Goal: Task Accomplishment & Management: Manage account settings

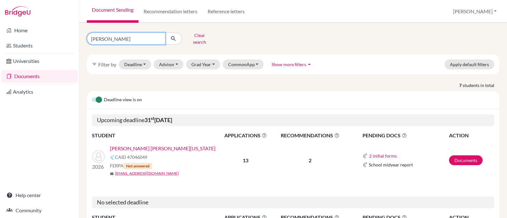
drag, startPoint x: 113, startPoint y: 38, endPoint x: 10, endPoint y: 13, distance: 105.0
click at [43, 20] on div "Home Students Universities Documents Analytics Help center Community Document S…" at bounding box center [253, 109] width 507 height 218
type input "carpio"
click button "submit" at bounding box center [173, 39] width 17 height 12
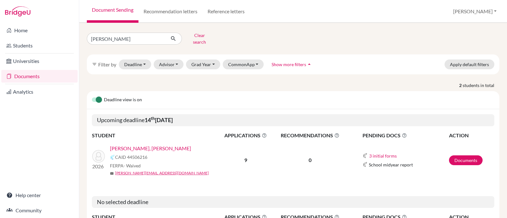
click at [160, 145] on link "[PERSON_NAME], [PERSON_NAME]" at bounding box center [150, 149] width 81 height 8
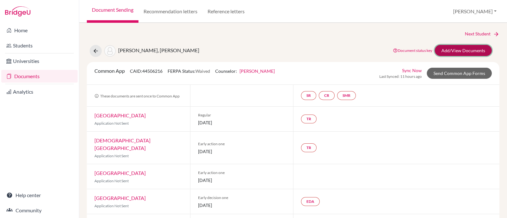
click at [437, 51] on link "Add/View Documents" at bounding box center [463, 50] width 57 height 11
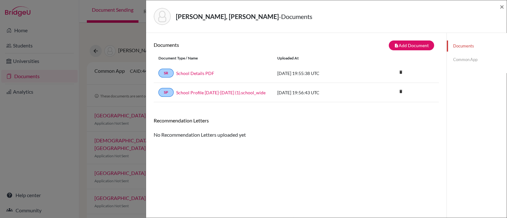
click at [455, 60] on link "Common App" at bounding box center [477, 59] width 60 height 11
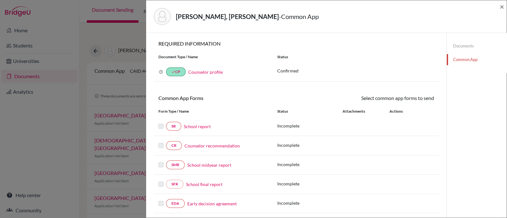
scroll to position [135, 0]
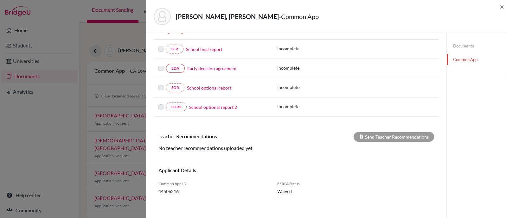
click at [504, 7] on div "[PERSON_NAME], [PERSON_NAME] - Common App ×" at bounding box center [326, 16] width 361 height 33
click at [500, 8] on span "×" at bounding box center [502, 6] width 4 height 9
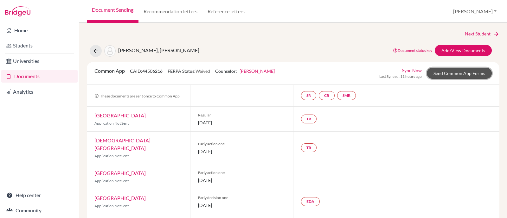
click at [443, 72] on link "Send Common App Forms" at bounding box center [459, 73] width 65 height 11
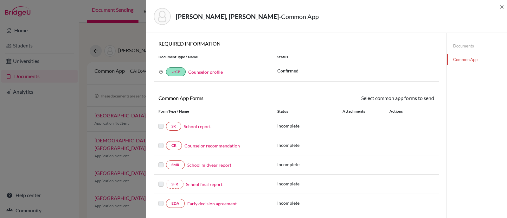
click at [463, 41] on link "Documents" at bounding box center [477, 46] width 60 height 11
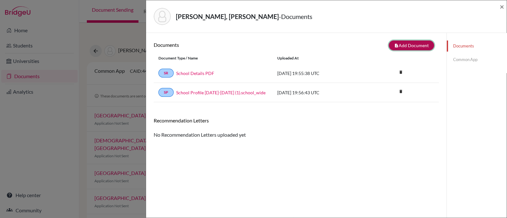
click at [394, 47] on icon "note_add" at bounding box center [396, 45] width 4 height 4
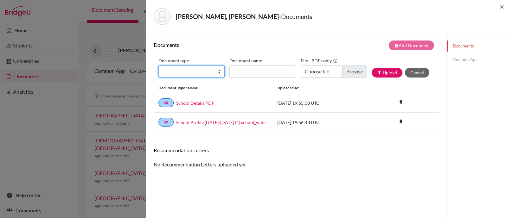
click at [186, 76] on select "Change explanation for Common App reports Counselor recommendation Internationa…" at bounding box center [192, 72] width 66 height 12
select select "2"
click at [159, 66] on select "Change explanation for Common App reports Counselor recommendation Internationa…" at bounding box center [192, 72] width 66 height 12
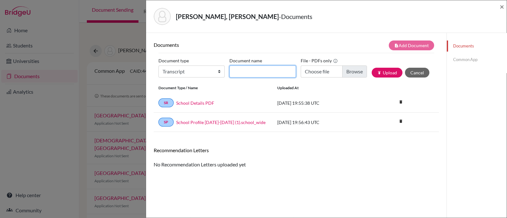
click at [254, 71] on input "Document name" at bounding box center [263, 72] width 66 height 12
type input "Initial Transcript"
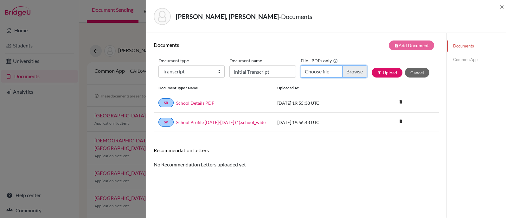
click at [350, 70] on input "Choose file" at bounding box center [334, 72] width 66 height 12
type input "C:\fakepath\[PERSON_NAME], [PERSON_NAME] INITIAL Transcript.pdf"
click at [372, 71] on button "publish Upload" at bounding box center [387, 73] width 31 height 10
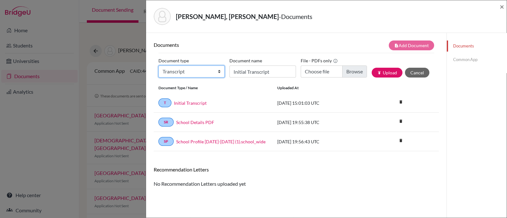
click at [181, 72] on select "Change explanation for Common App reports Counselor recommendation Internationa…" at bounding box center [192, 72] width 66 height 12
select select "45"
click at [159, 66] on select "Change explanation for Common App reports Counselor recommendation Internationa…" at bounding box center [192, 72] width 66 height 12
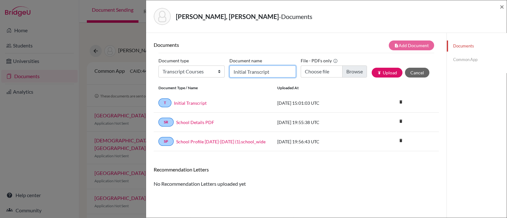
click at [266, 70] on input "Initial Transcript" at bounding box center [263, 72] width 66 height 12
type input "Senior courses"
click at [350, 70] on input "Choose file" at bounding box center [334, 72] width 66 height 12
type input "C:\fakepath\[PERSON_NAME], [PERSON_NAME] current courses.pdf"
click at [388, 70] on button "publish Upload" at bounding box center [387, 73] width 31 height 10
